Goal: Transaction & Acquisition: Book appointment/travel/reservation

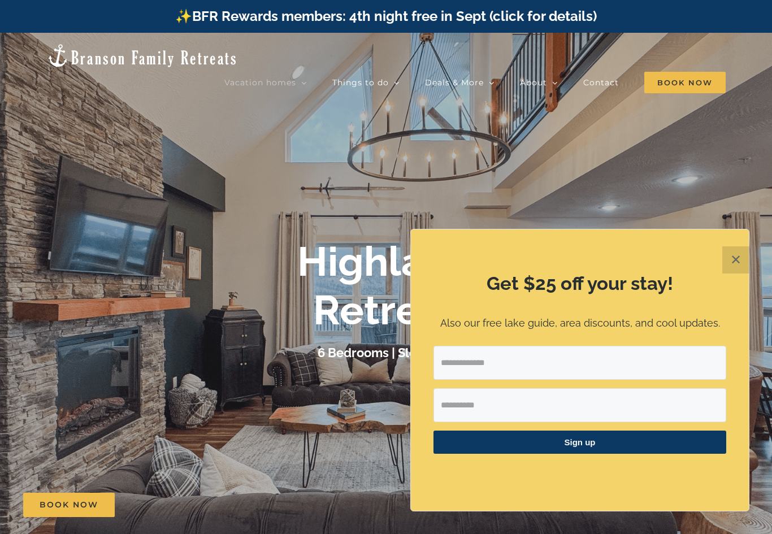
click at [99, 47] on img at bounding box center [142, 55] width 192 height 25
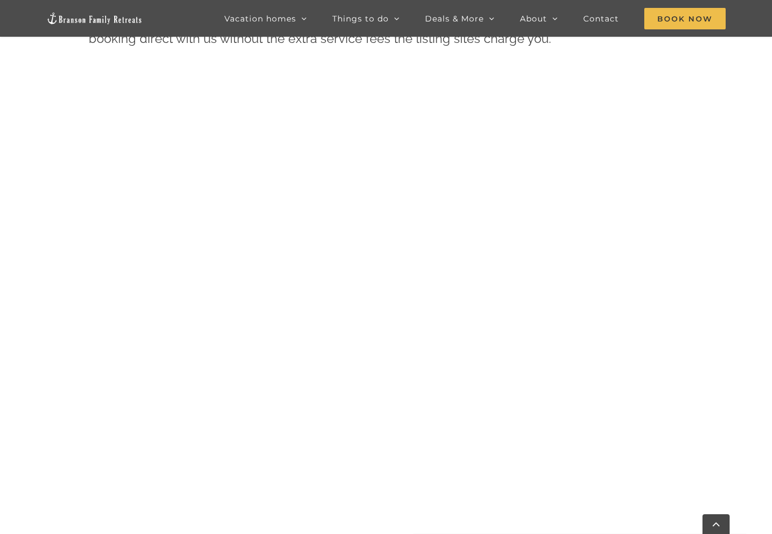
scroll to position [670, 0]
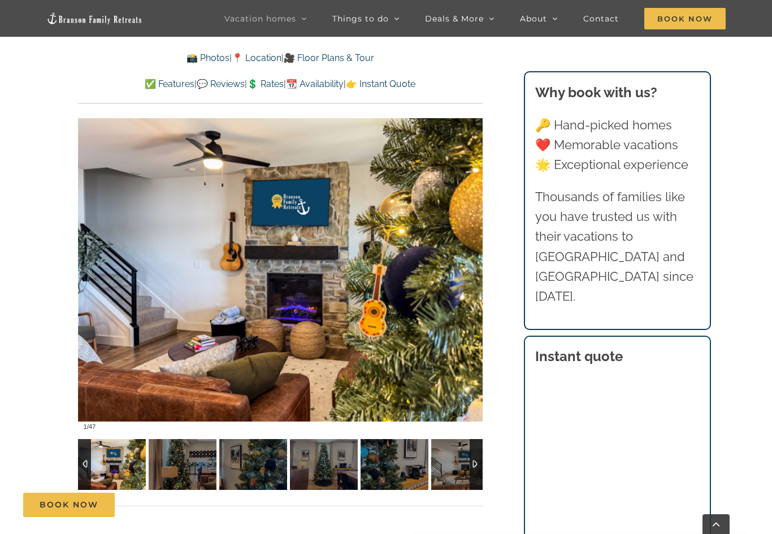
scroll to position [794, 0]
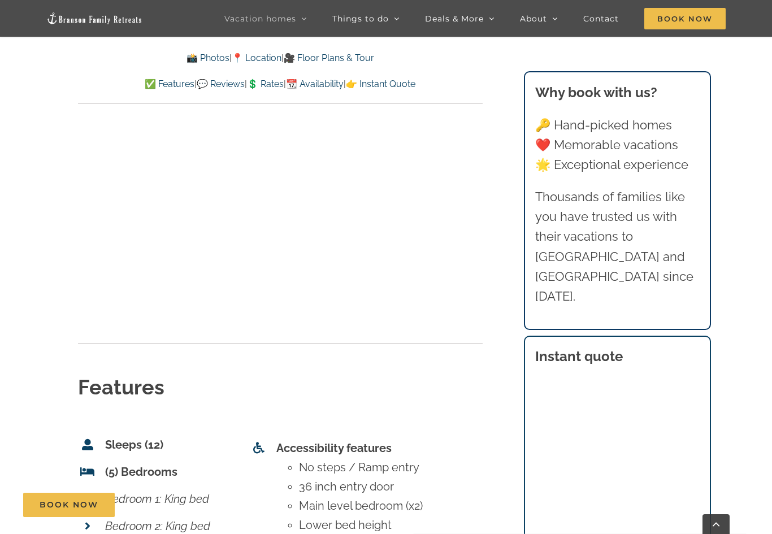
scroll to position [4574, 0]
